Goal: Information Seeking & Learning: Check status

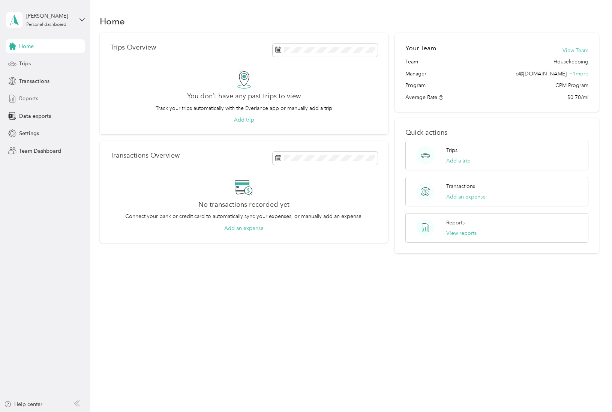
click at [35, 99] on span "Reports" at bounding box center [28, 98] width 19 height 8
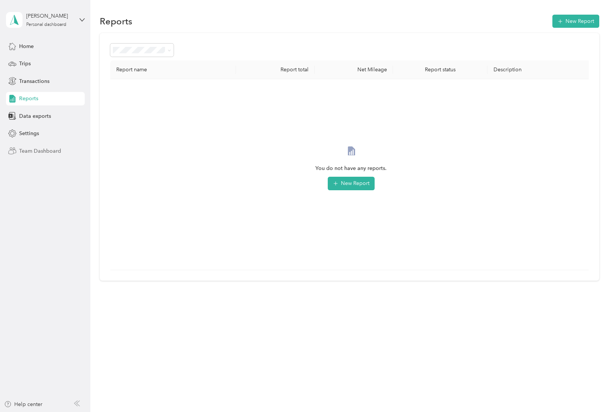
click at [52, 149] on span "Team Dashboard" at bounding box center [40, 151] width 42 height 8
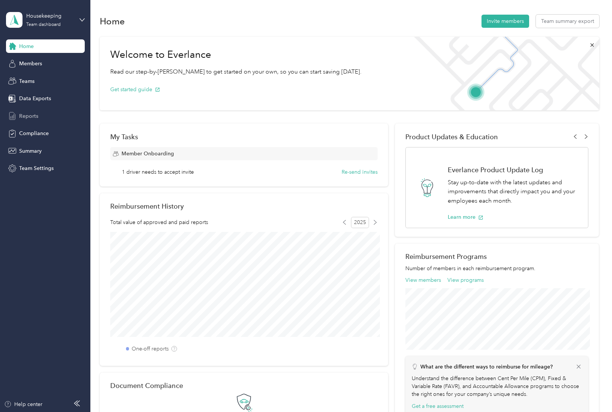
click at [31, 118] on span "Reports" at bounding box center [28, 116] width 19 height 8
